Goal: Find specific page/section: Find specific page/section

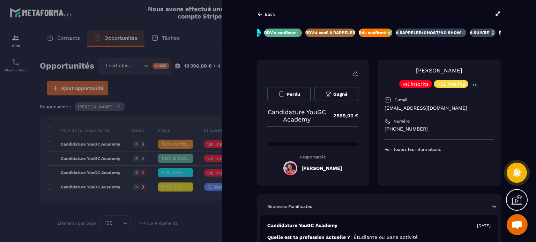
click at [268, 8] on div "Back New lead à traiter 🔥 New lead à RAPPELER 📞 RDV à confimer ❓ RDV à conf. A …" at bounding box center [379, 121] width 314 height 242
click at [267, 13] on p "Back" at bounding box center [270, 14] width 10 height 5
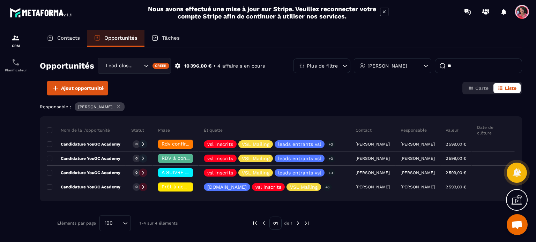
click at [59, 36] on p "Contacts" at bounding box center [68, 38] width 23 height 6
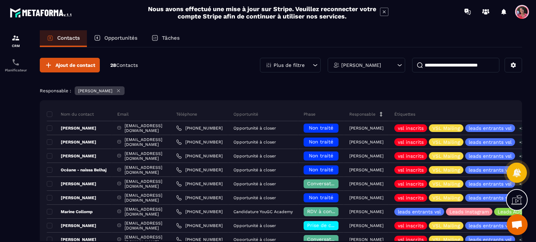
click at [439, 65] on input at bounding box center [455, 65] width 87 height 15
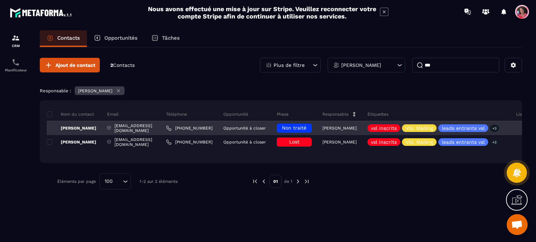
type input "***"
click at [92, 124] on div "[PERSON_NAME]" at bounding box center [74, 128] width 55 height 14
